Goal: Contribute content: Contribute content

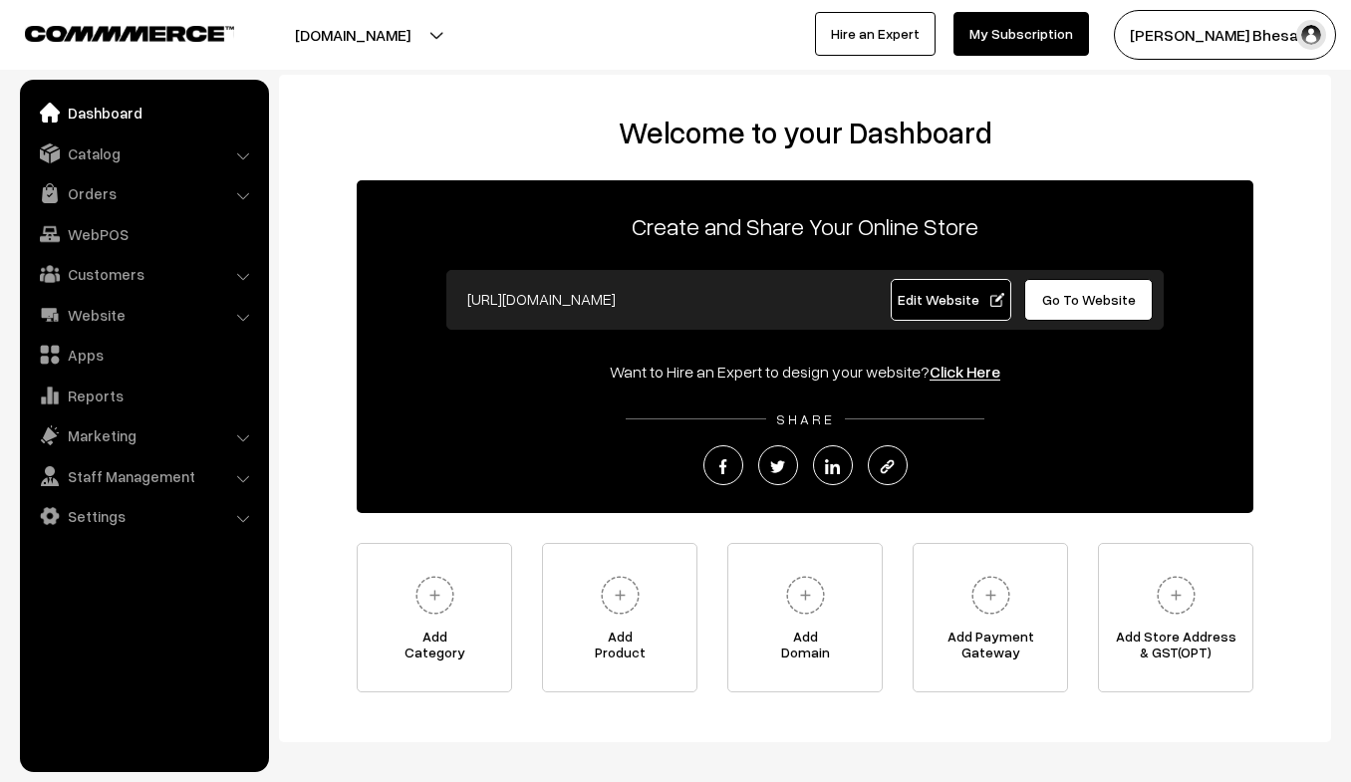
scroll to position [89, 0]
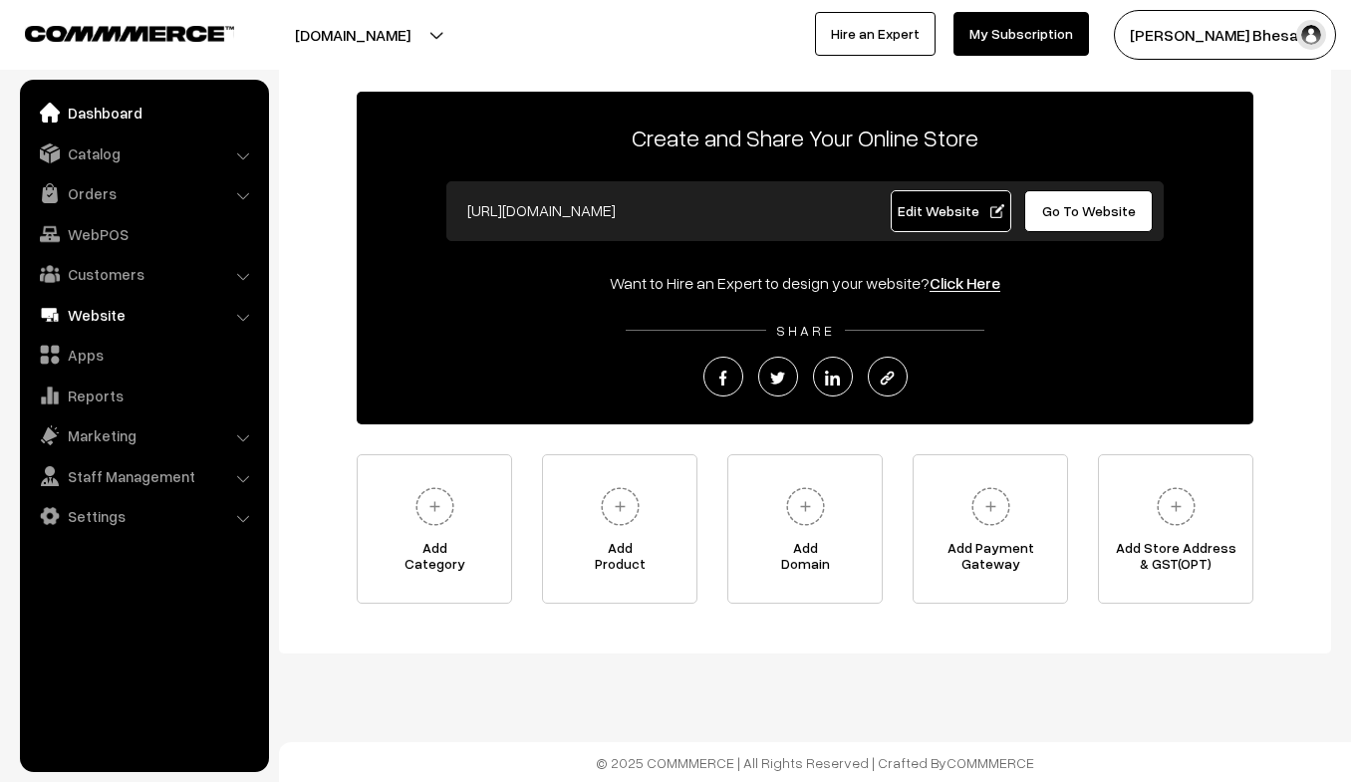
click at [234, 313] on link "Website" at bounding box center [143, 315] width 237 height 36
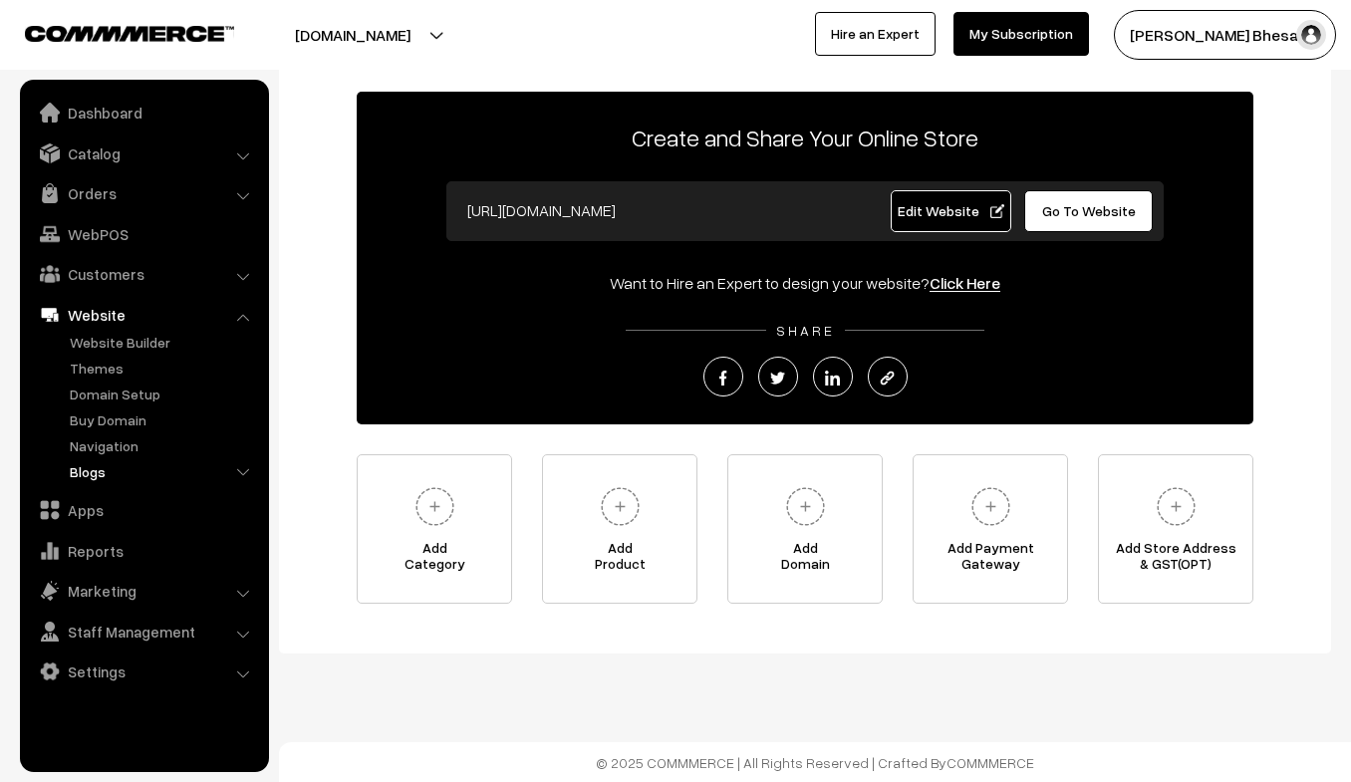
click at [101, 472] on link "Blogs" at bounding box center [163, 471] width 197 height 21
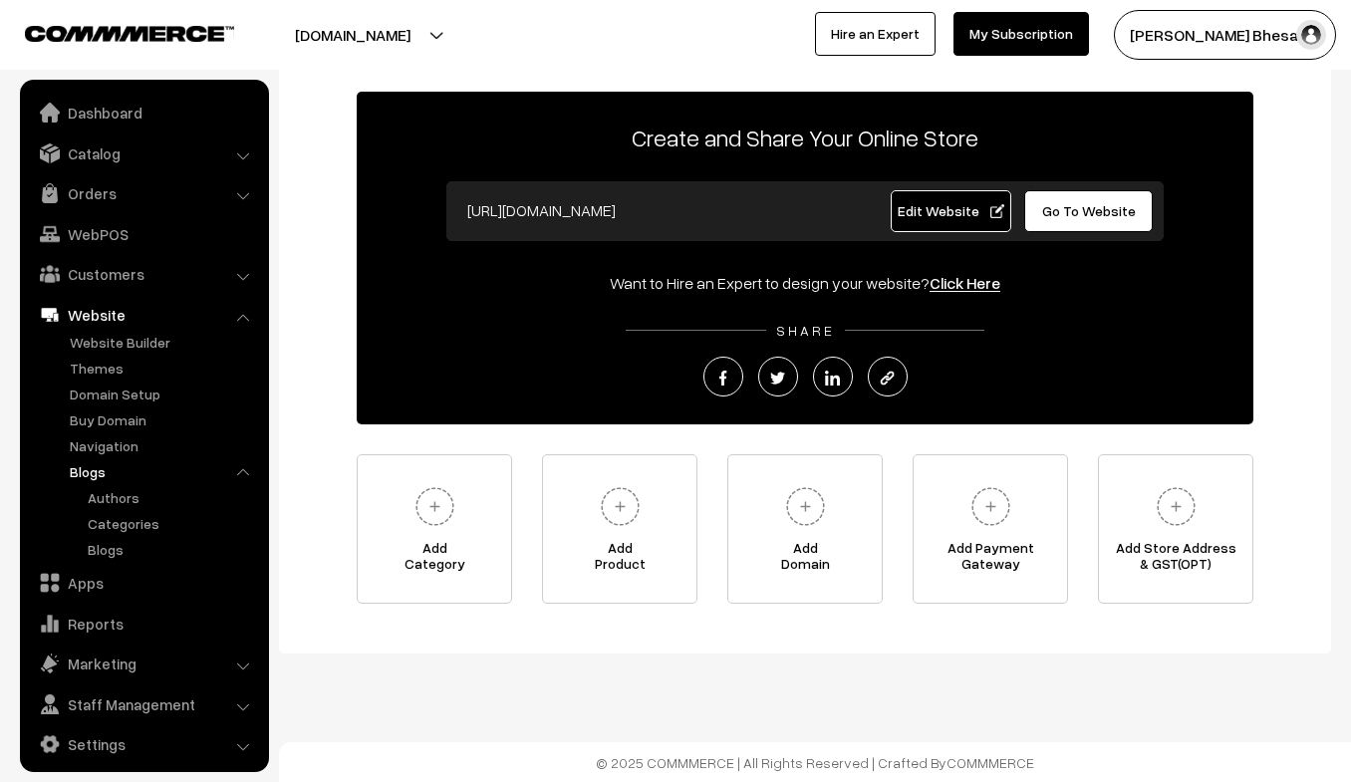
scroll to position [9, 0]
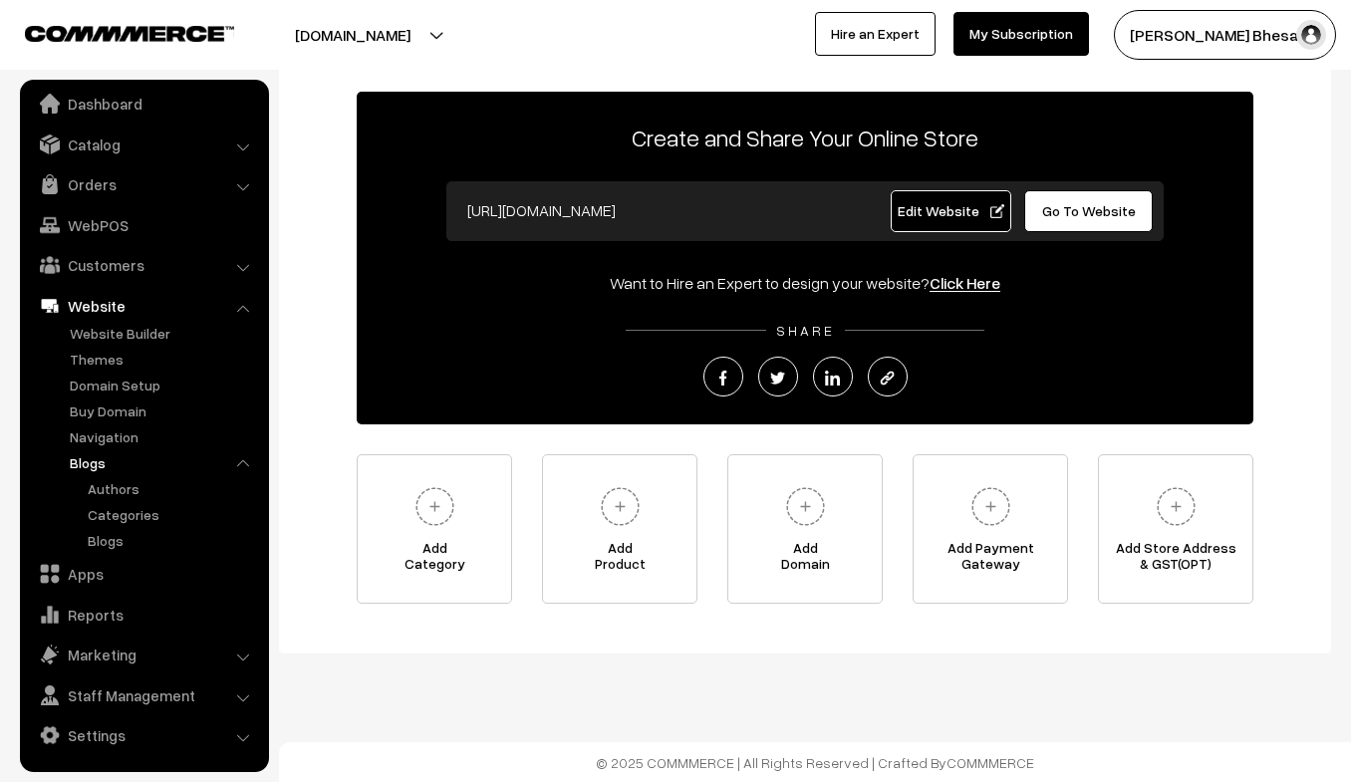
click at [107, 526] on ul "Authors Categories Blogs" at bounding box center [164, 514] width 199 height 73
click at [106, 535] on link "Blogs" at bounding box center [172, 540] width 179 height 21
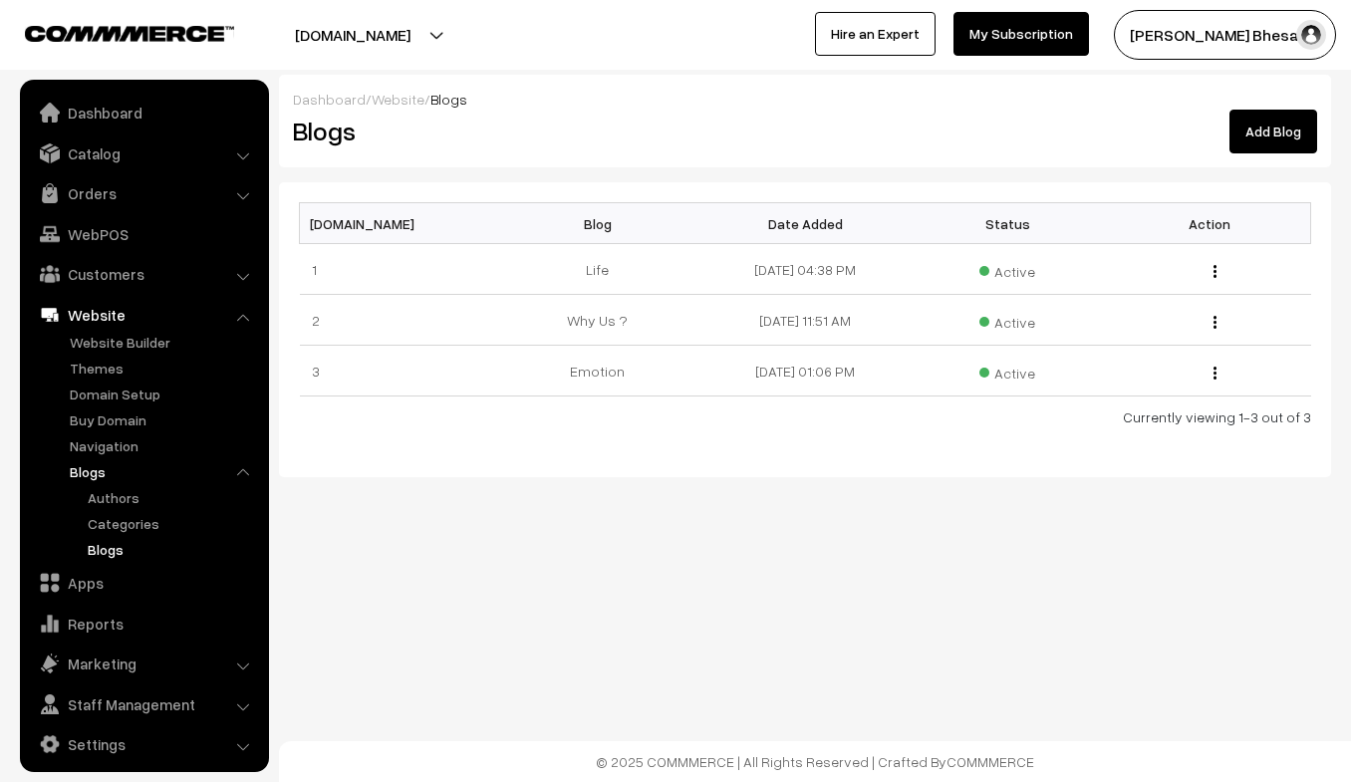
scroll to position [9, 0]
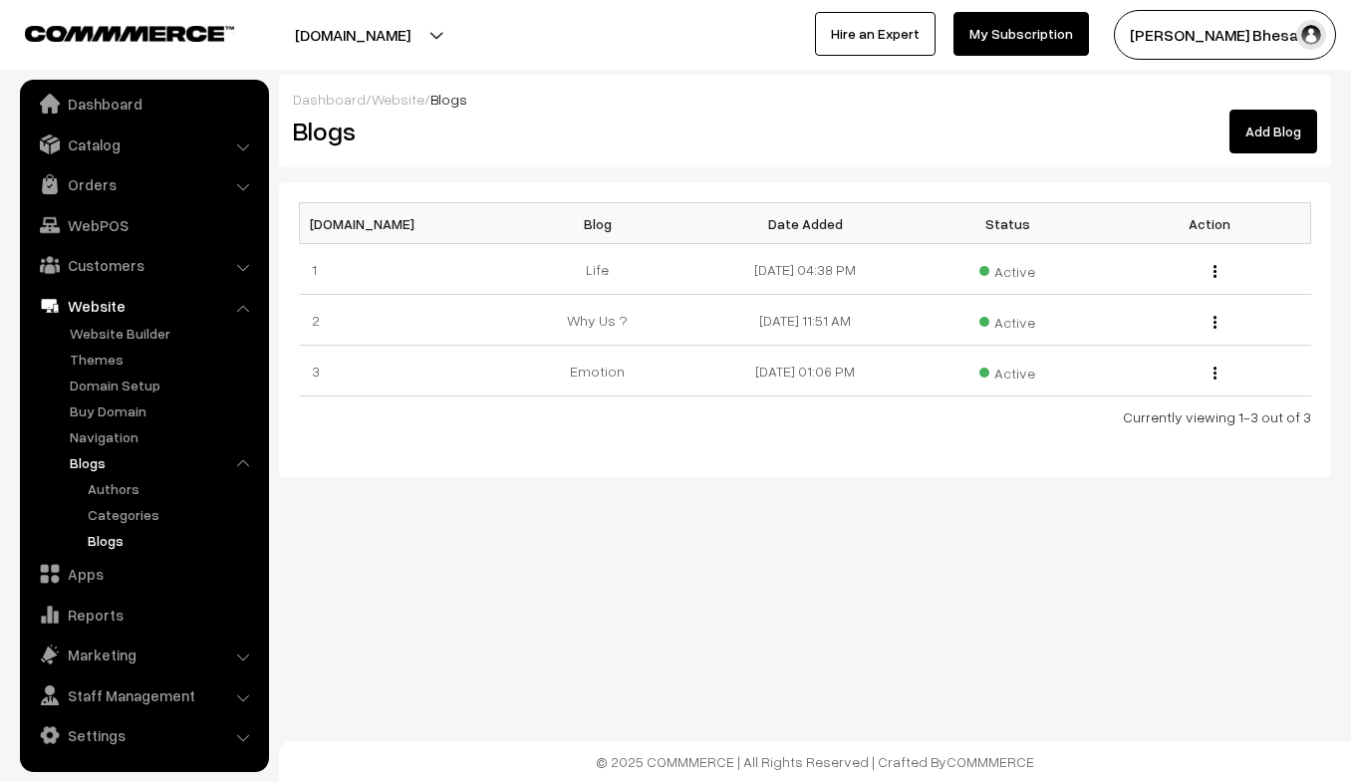
click at [1265, 133] on link "Add Blog" at bounding box center [1274, 132] width 88 height 44
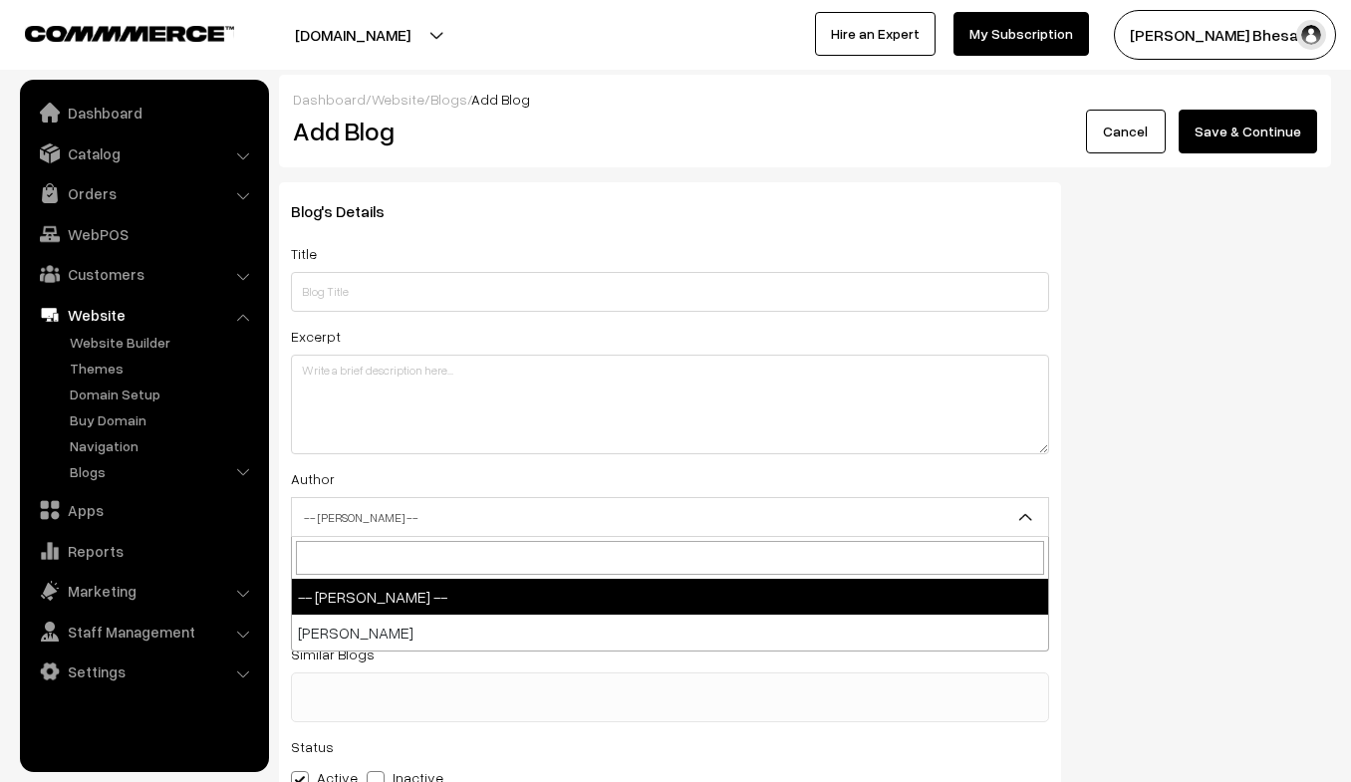
click at [423, 514] on span "-- Select Author --" at bounding box center [670, 517] width 756 height 35
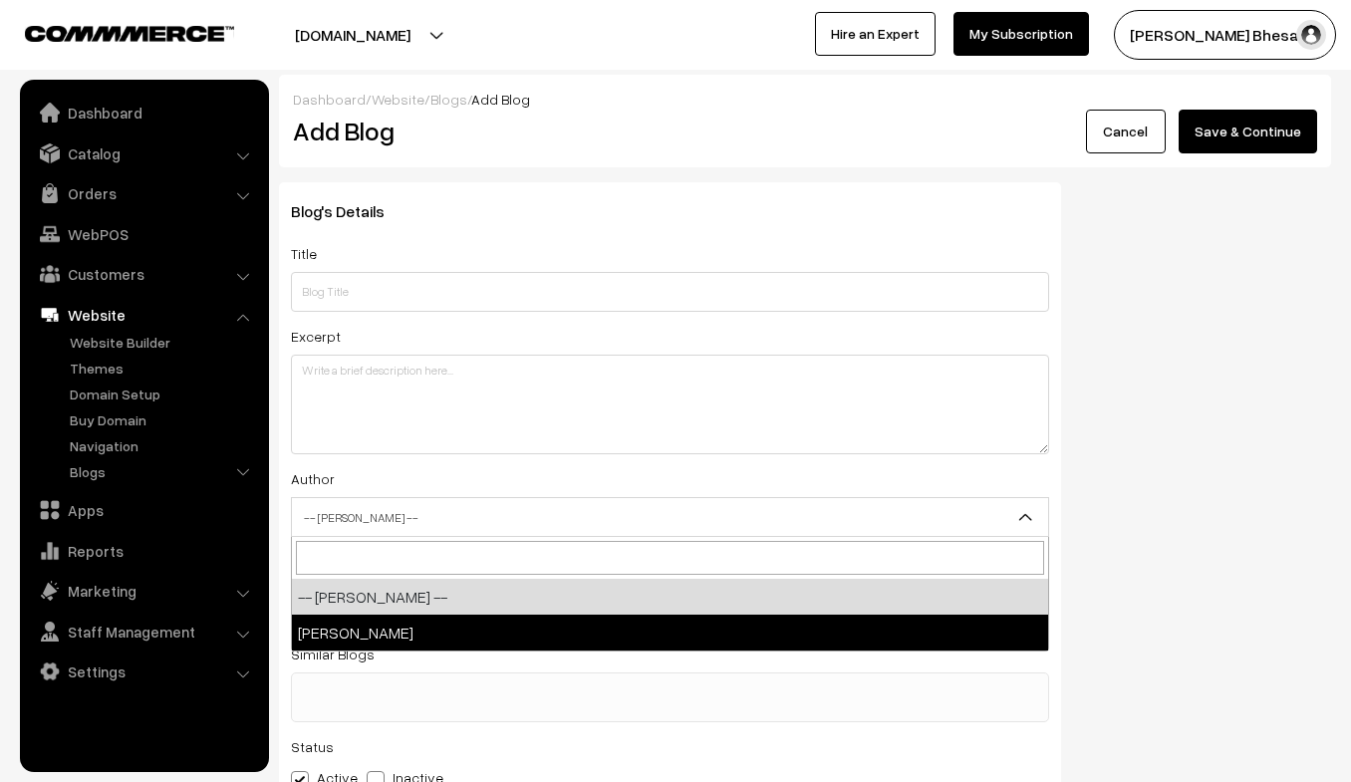
select select "1"
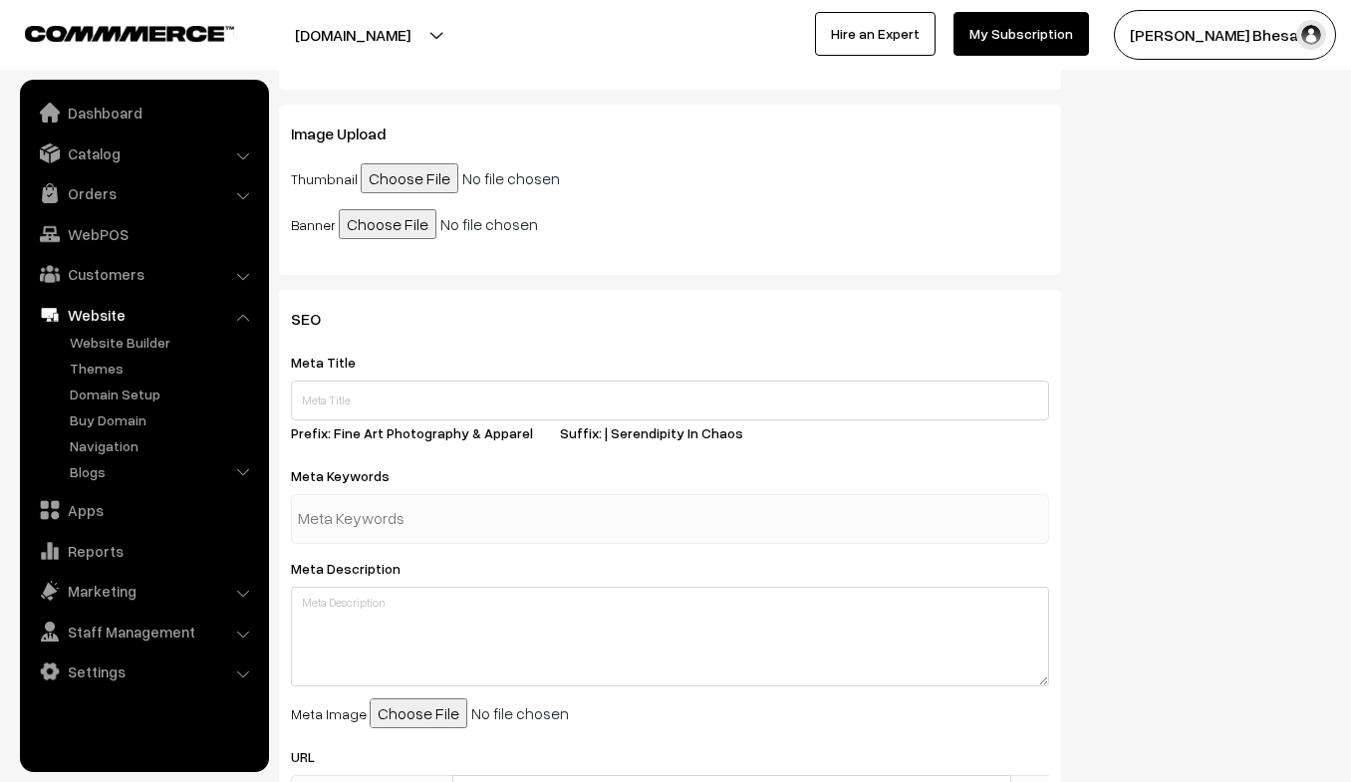
scroll to position [929, 0]
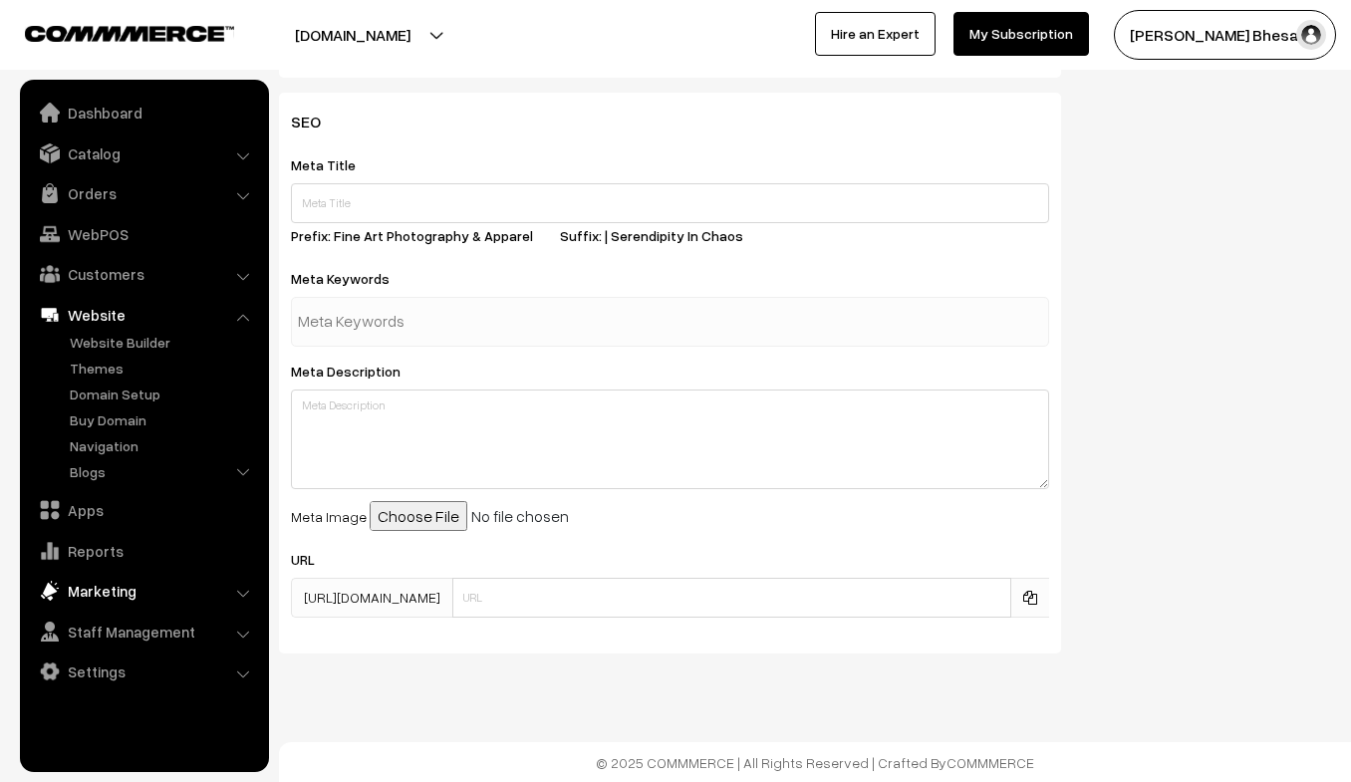
click at [184, 589] on link "Marketing" at bounding box center [143, 591] width 237 height 36
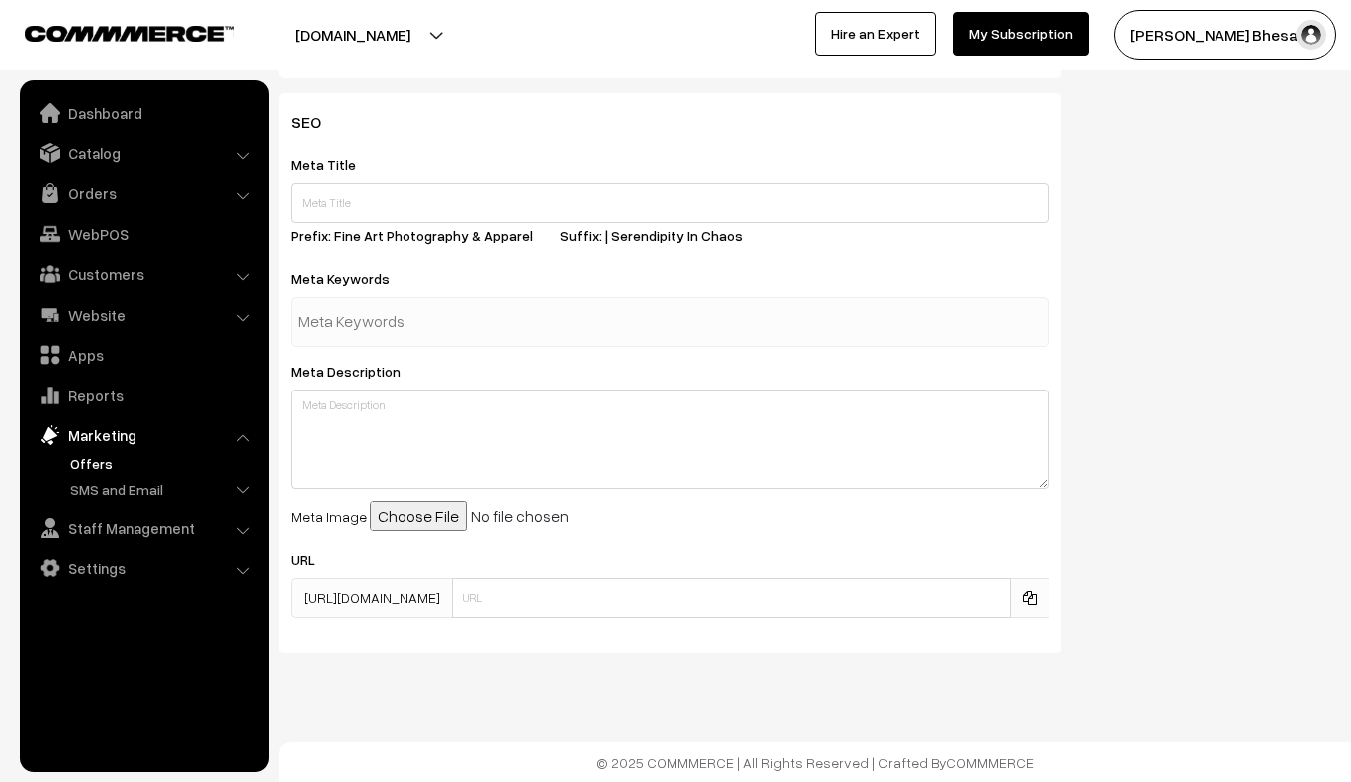
click at [111, 464] on link "Offers" at bounding box center [163, 463] width 197 height 21
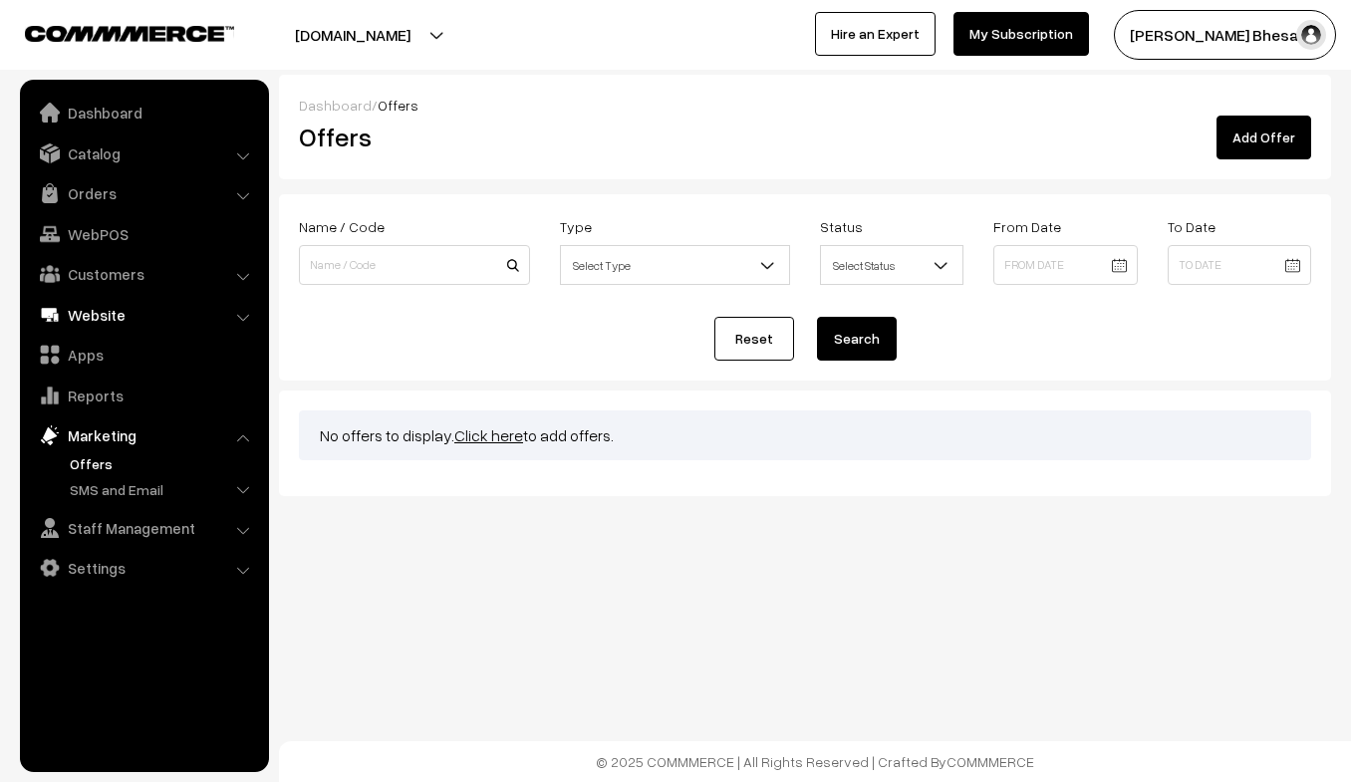
click at [109, 321] on link "Website" at bounding box center [143, 315] width 237 height 36
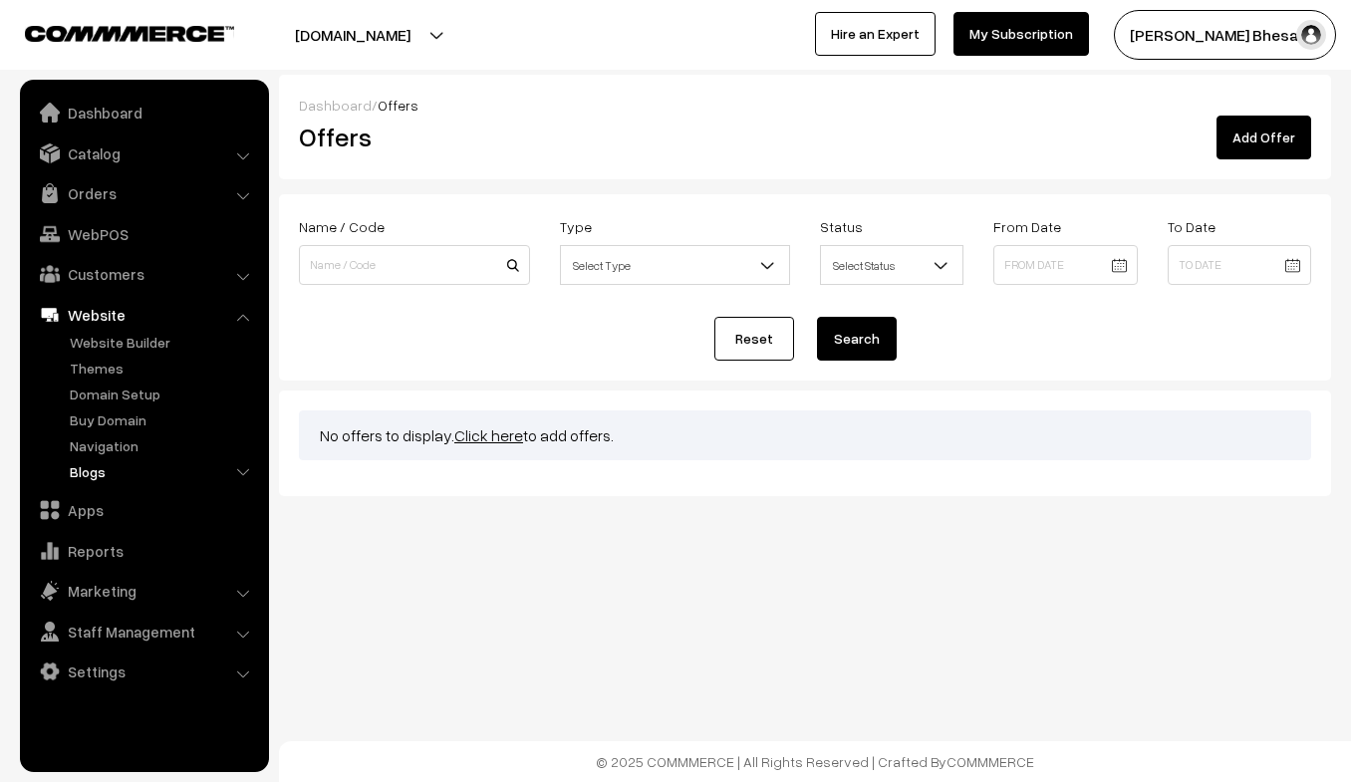
click at [94, 475] on link "Blogs" at bounding box center [163, 471] width 197 height 21
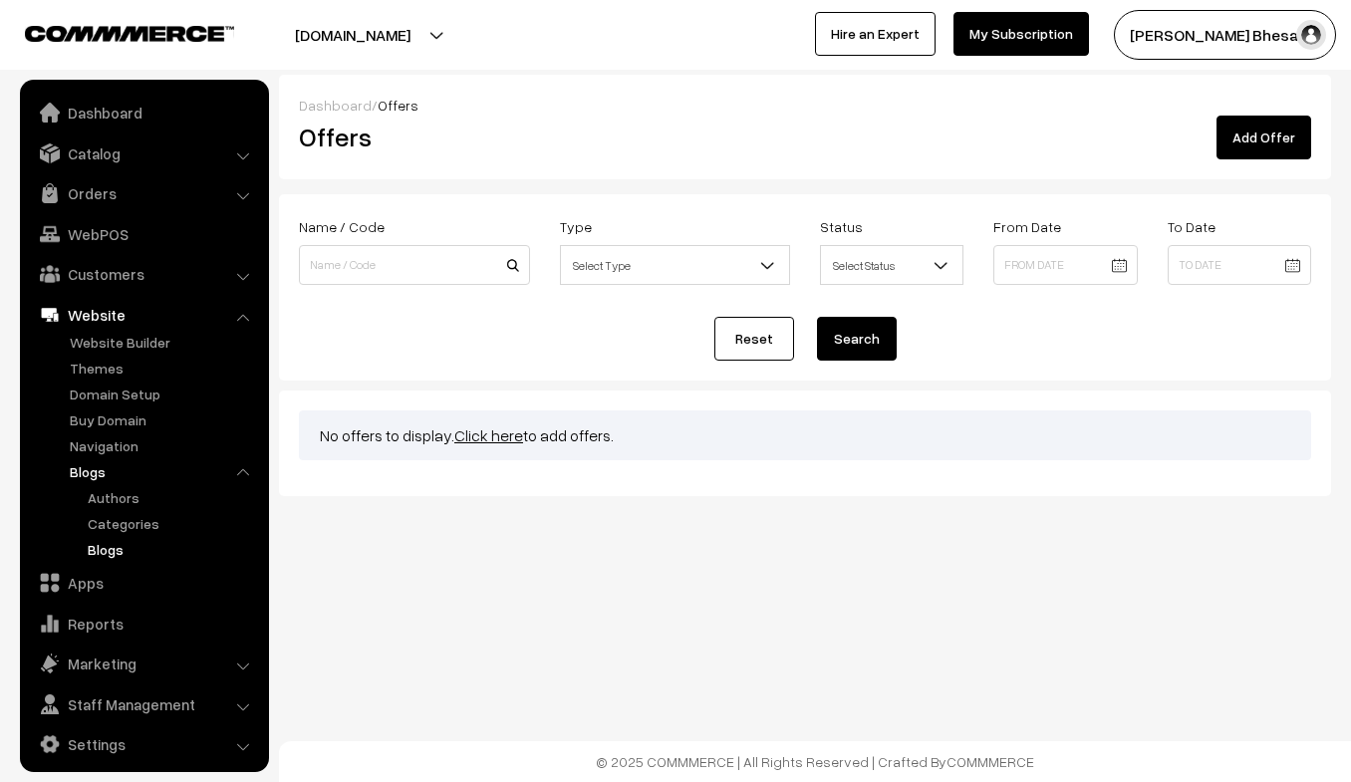
click at [109, 554] on link "Blogs" at bounding box center [172, 549] width 179 height 21
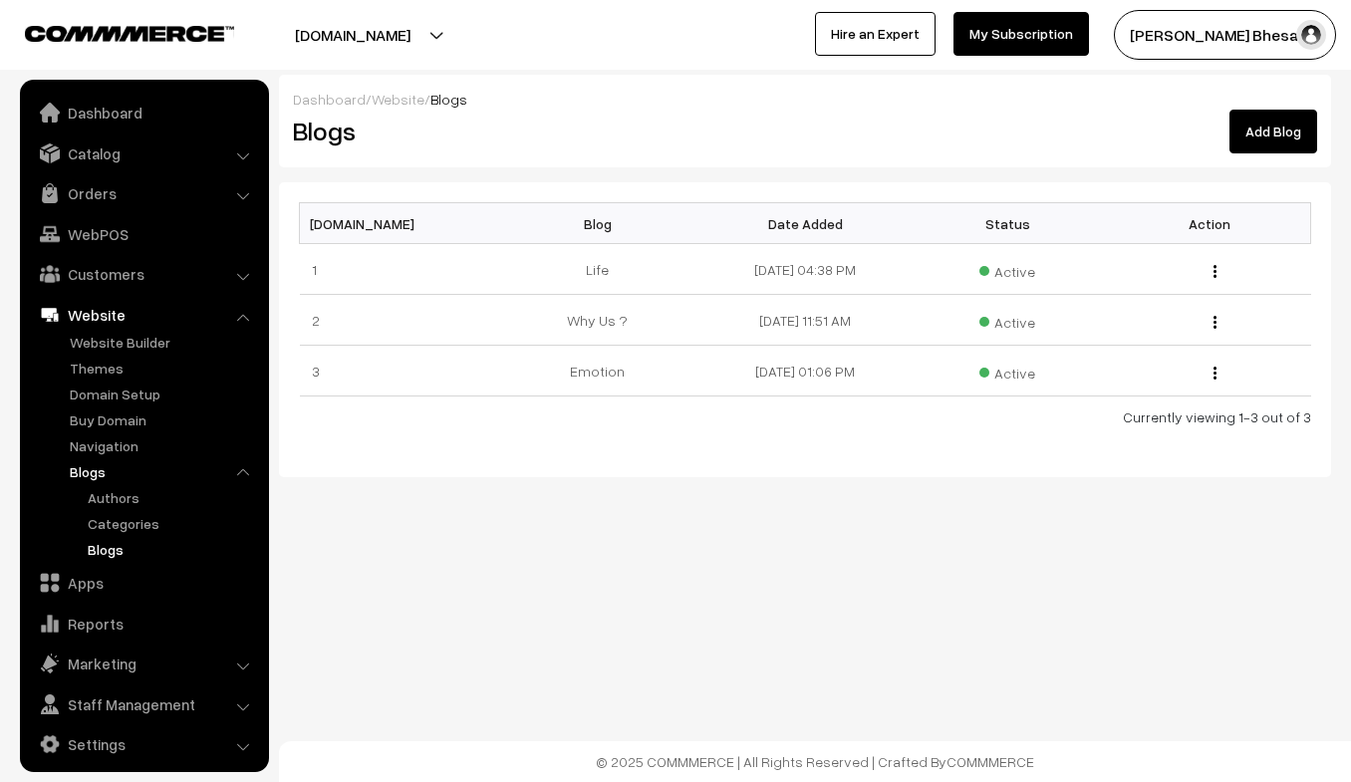
scroll to position [9, 0]
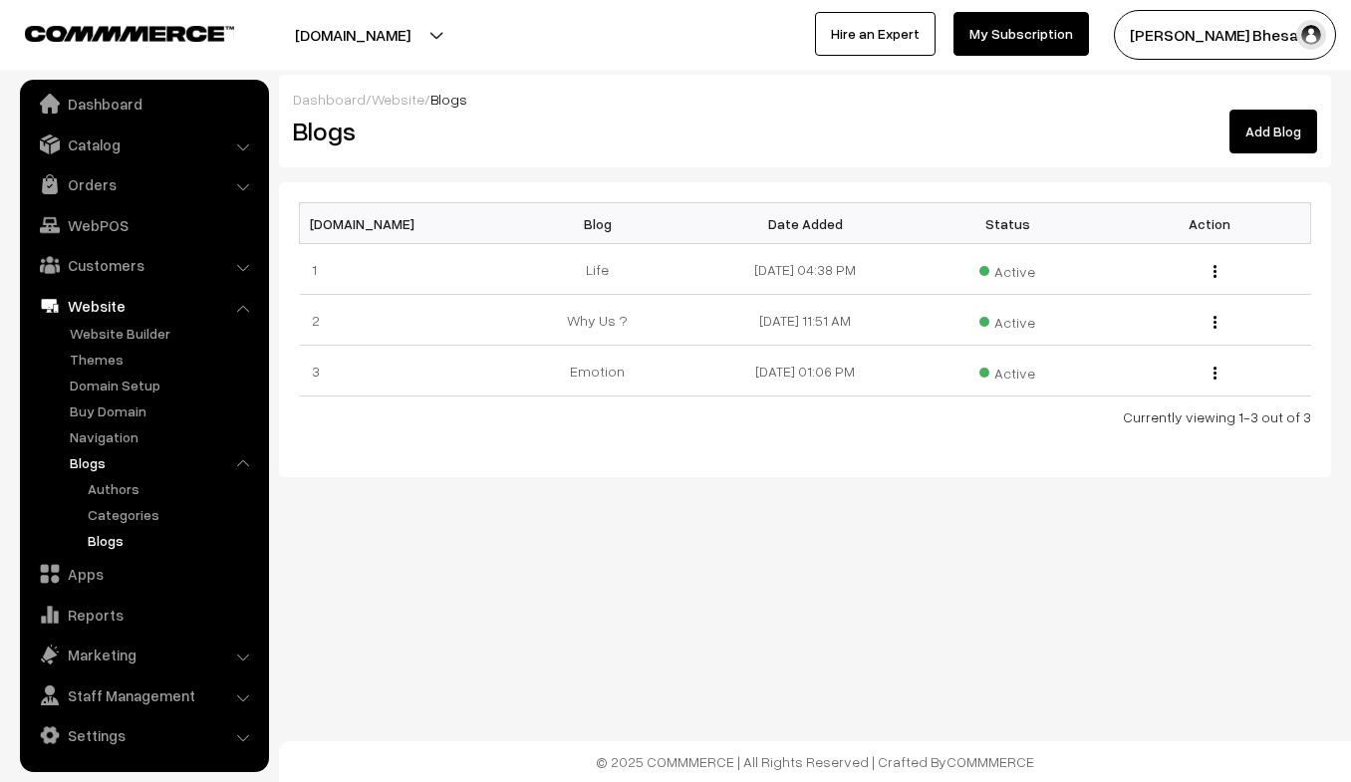
click at [1256, 131] on link "Add Blog" at bounding box center [1274, 132] width 88 height 44
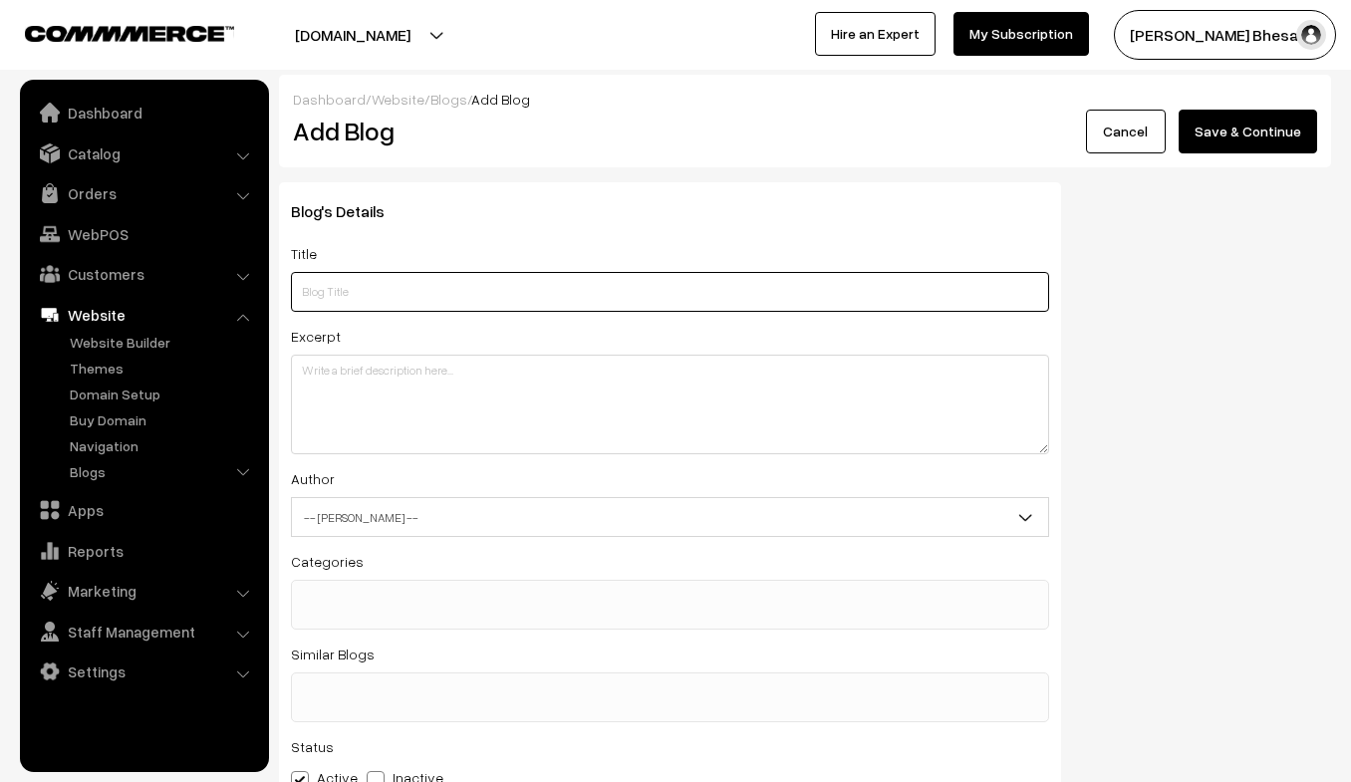
click at [385, 299] on input "text" at bounding box center [670, 292] width 758 height 40
